Goal: Information Seeking & Learning: Learn about a topic

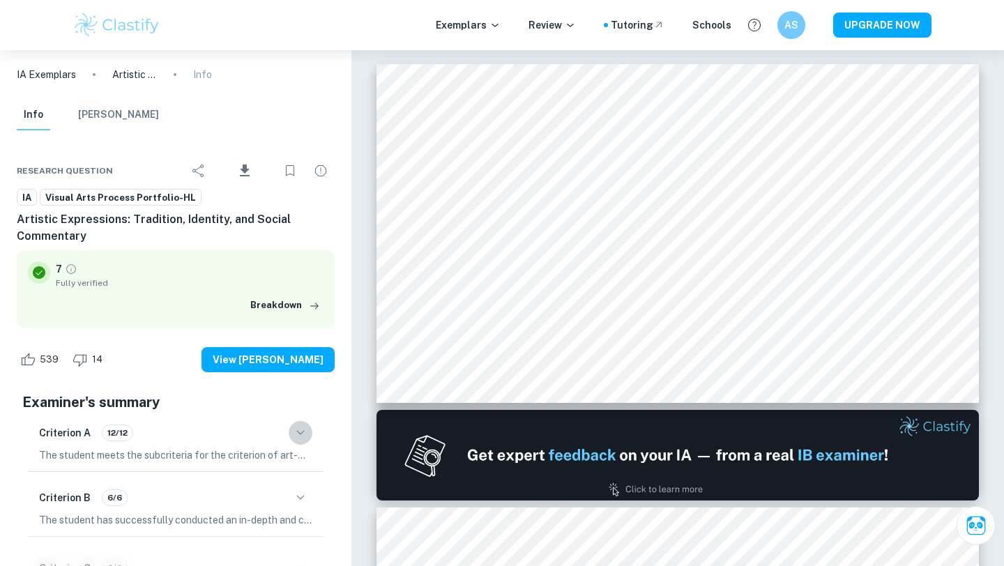
click at [302, 428] on icon "button" at bounding box center [300, 433] width 17 height 17
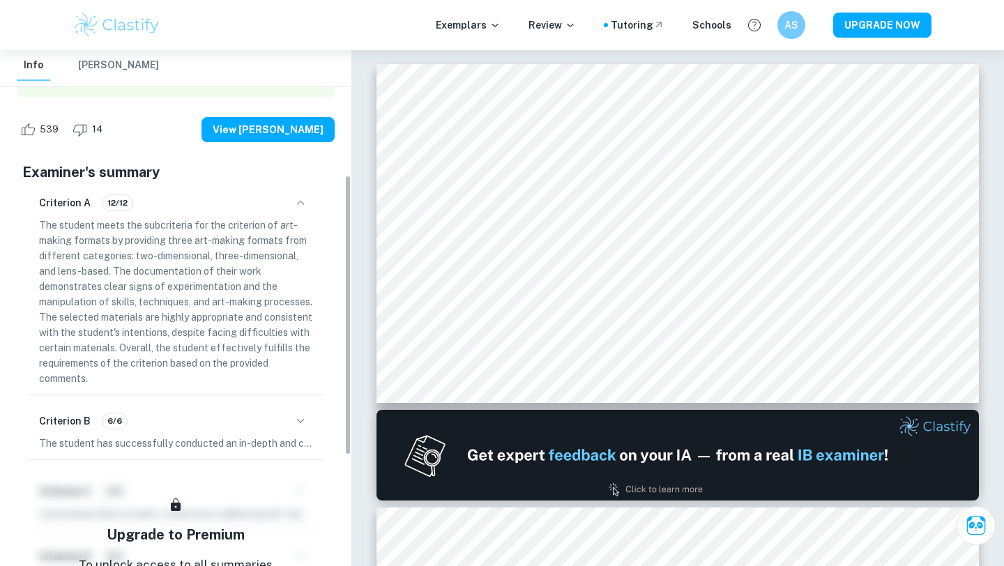
scroll to position [227, 0]
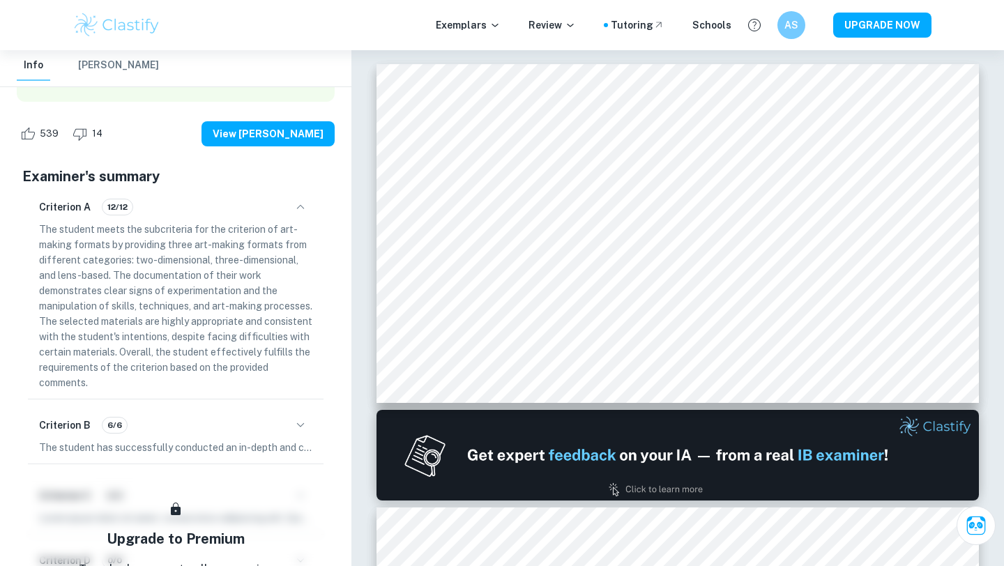
click at [302, 211] on icon "button" at bounding box center [300, 207] width 17 height 17
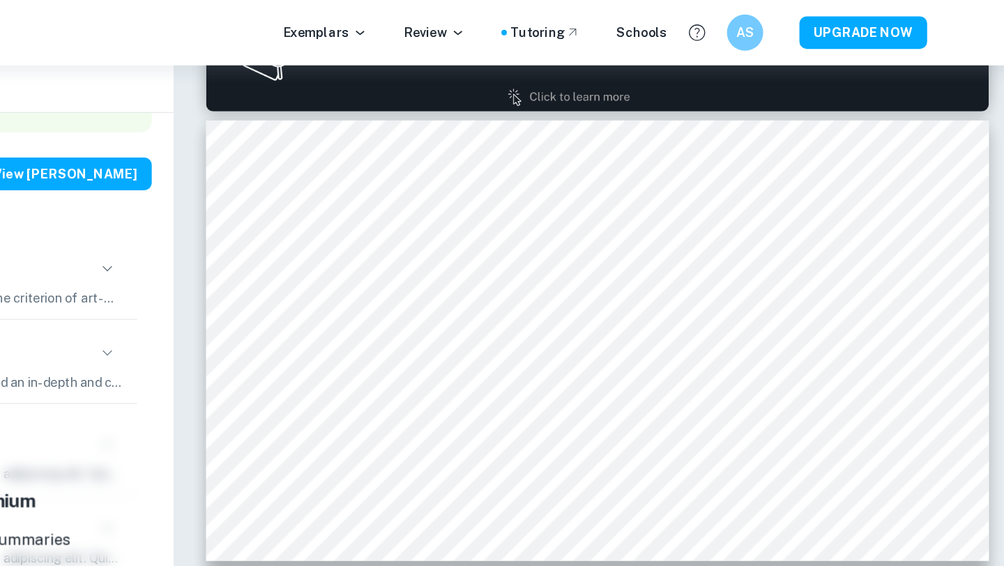
scroll to position [0, 0]
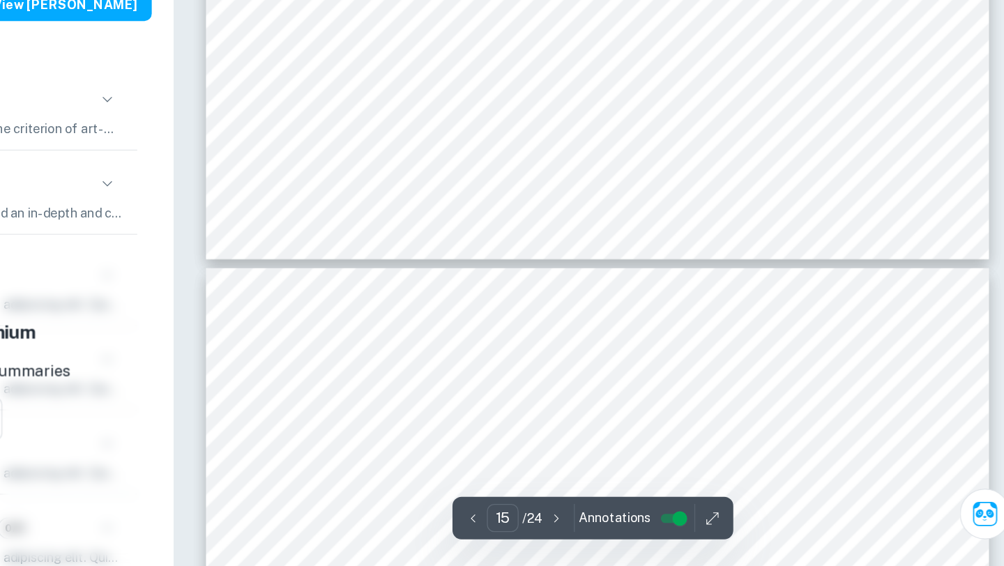
type input "16"
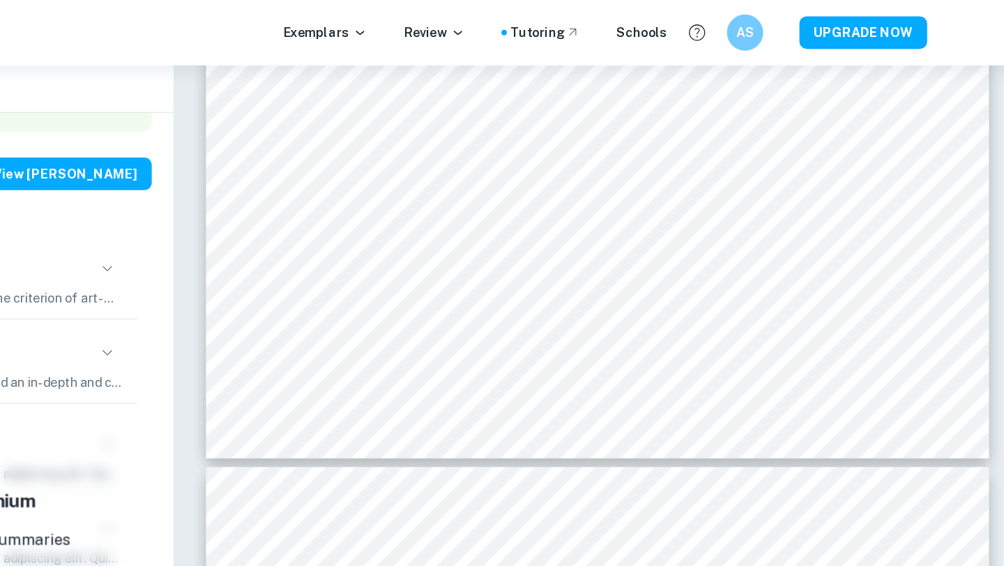
scroll to position [5590, 0]
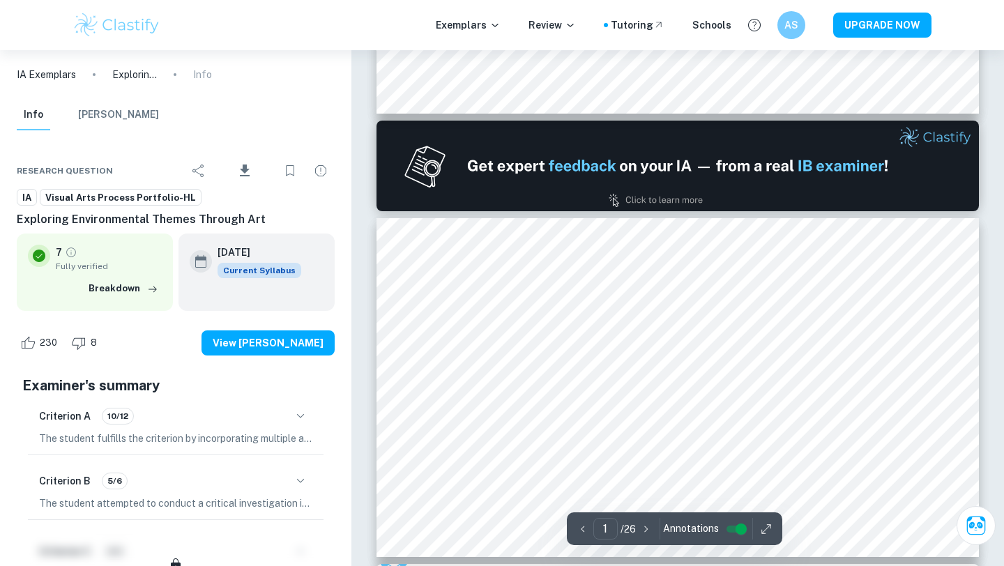
type input "2"
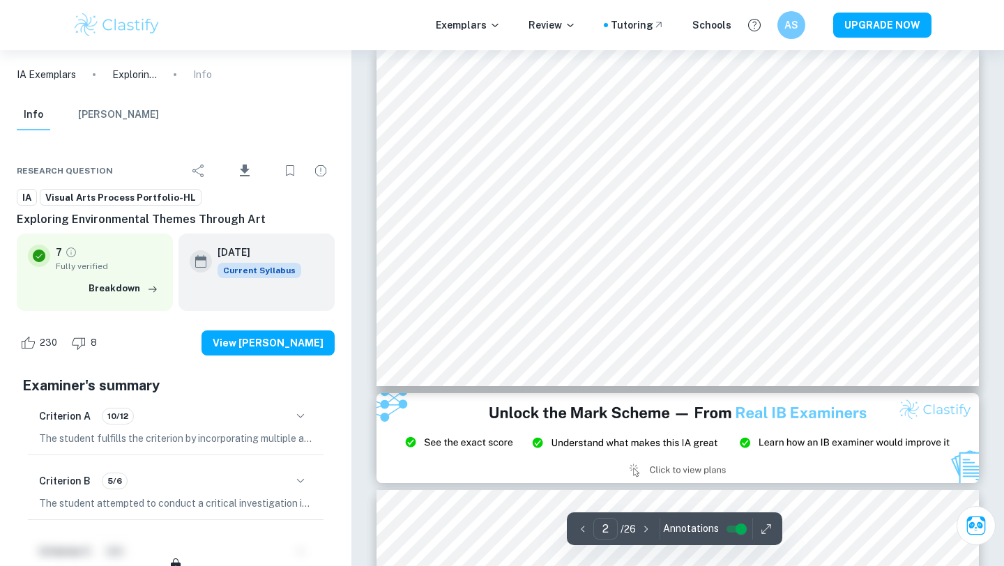
scroll to position [449, 0]
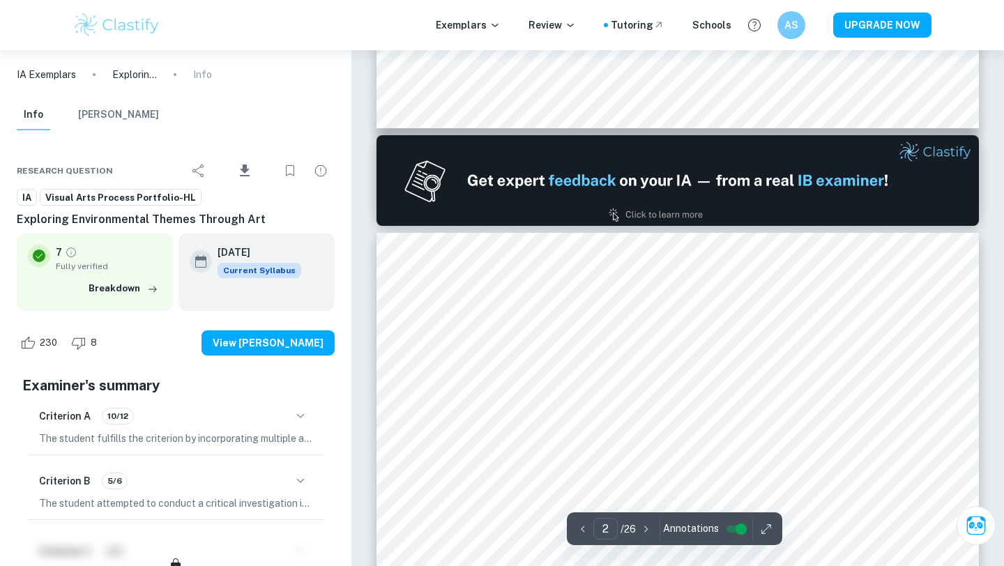
scroll to position [105, 0]
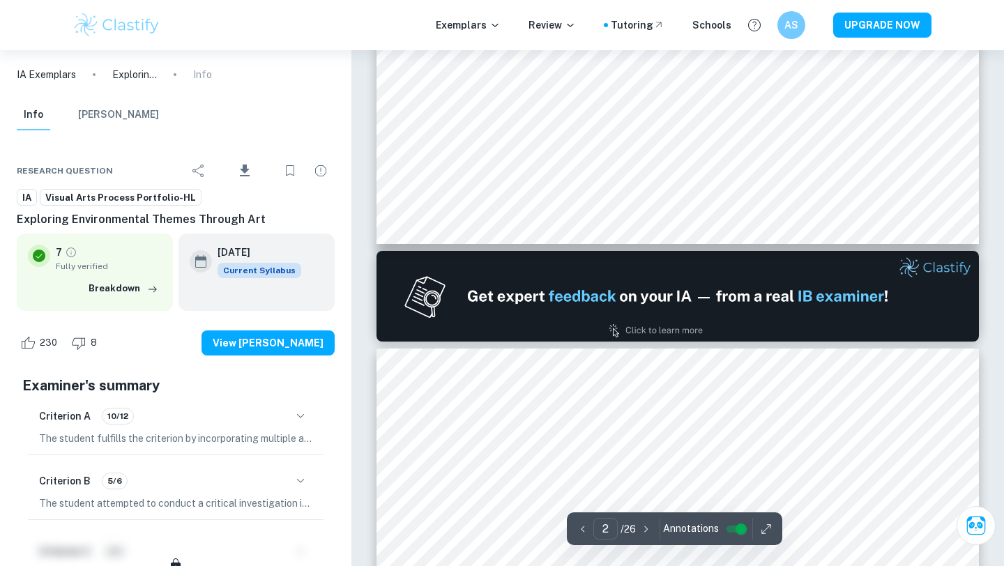
type input "1"
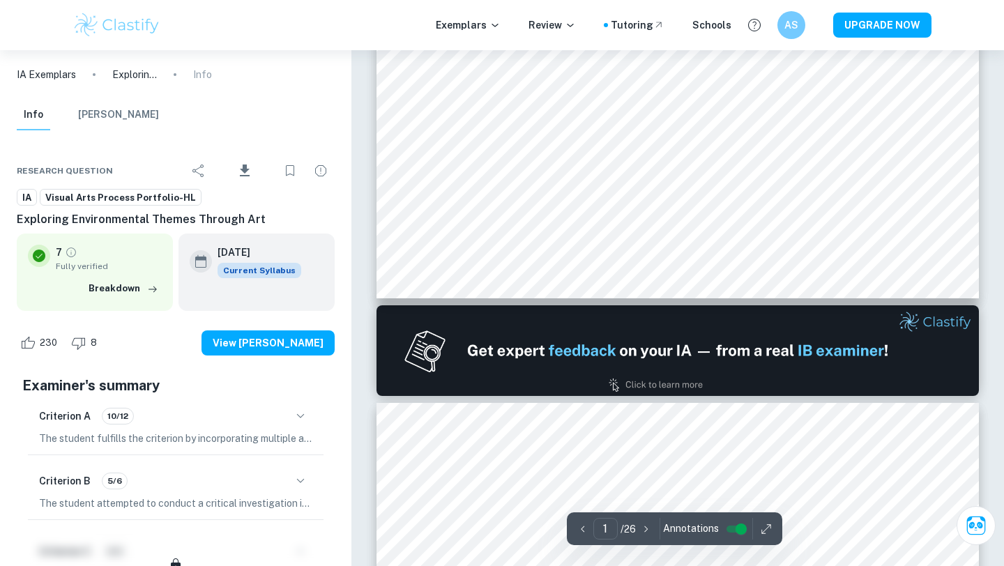
scroll to position [0, 0]
